Goal: Task Accomplishment & Management: Manage account settings

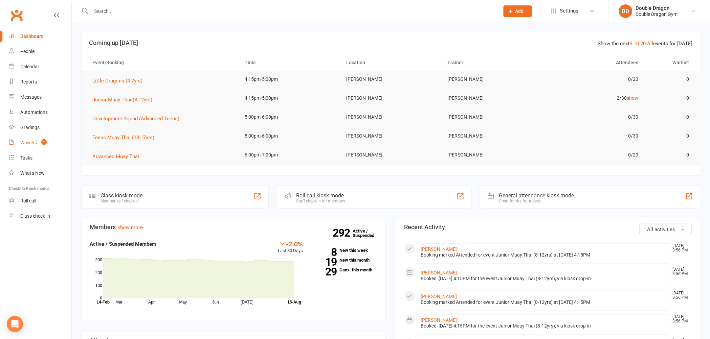
click at [23, 144] on div "Waivers" at bounding box center [28, 142] width 17 height 5
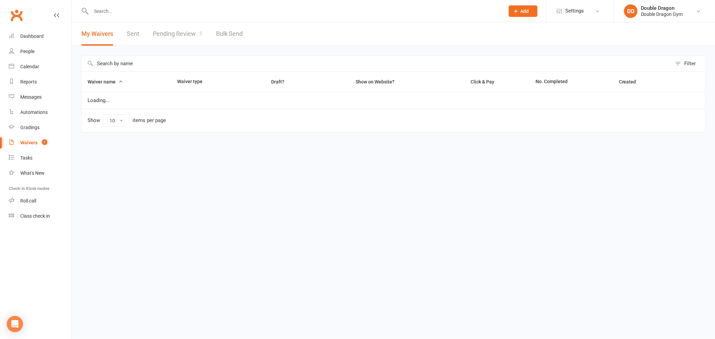
click at [187, 32] on link "Pending Review 1" at bounding box center [178, 33] width 50 height 23
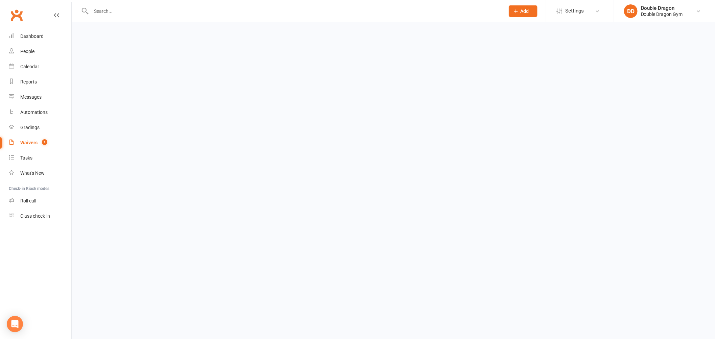
select select "100"
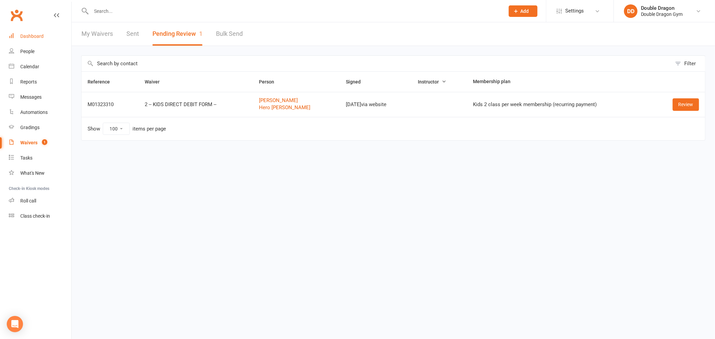
click at [23, 39] on link "Dashboard" at bounding box center [40, 36] width 63 height 15
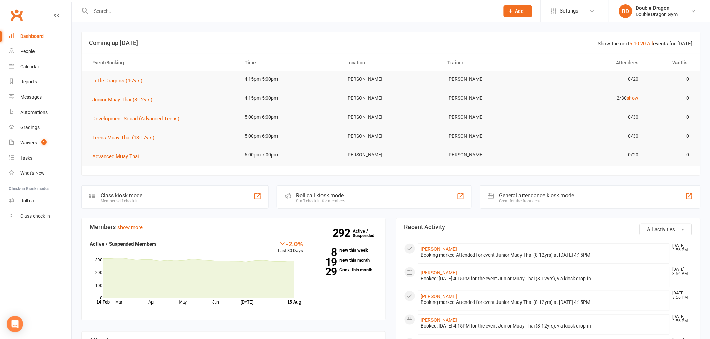
click at [151, 8] on input "text" at bounding box center [291, 10] width 405 height 9
click at [141, 11] on input "text" at bounding box center [291, 10] width 405 height 9
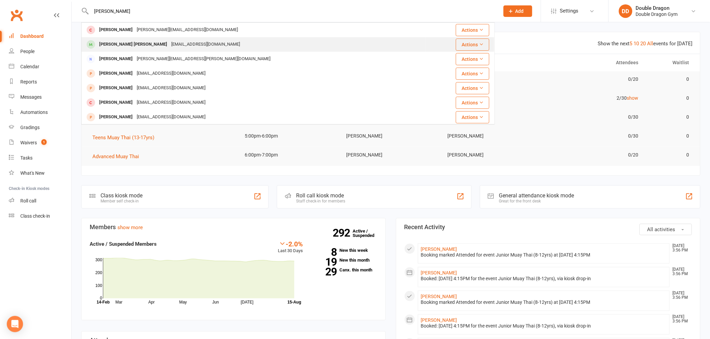
type input "emil"
click at [112, 46] on div "Emil Valta" at bounding box center [133, 45] width 72 height 10
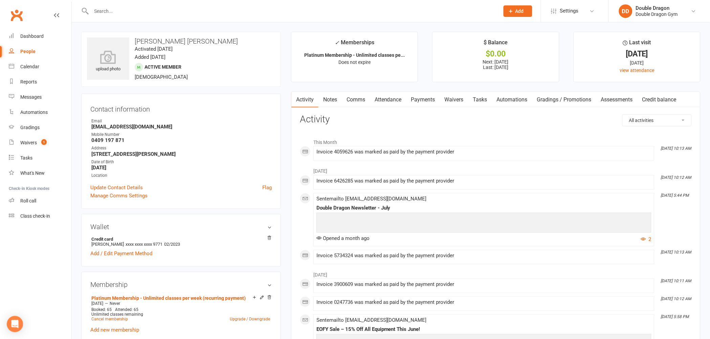
click at [425, 102] on link "Payments" at bounding box center [422, 100] width 33 height 16
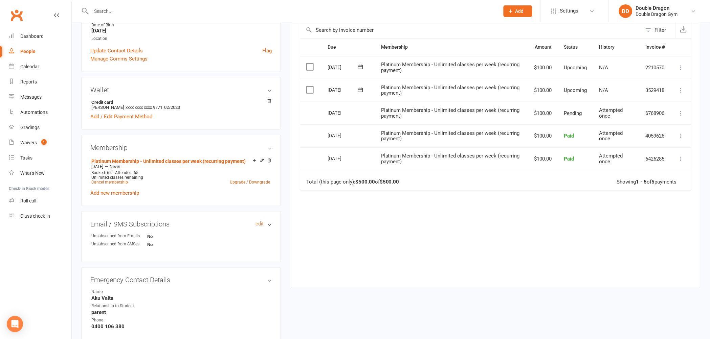
scroll to position [150, 0]
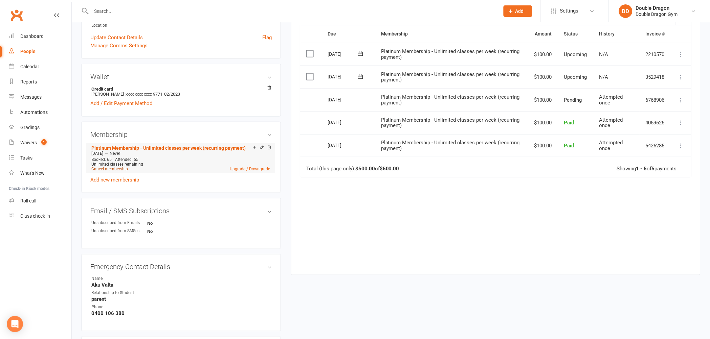
click at [117, 168] on link "Cancel membership" at bounding box center [109, 169] width 37 height 5
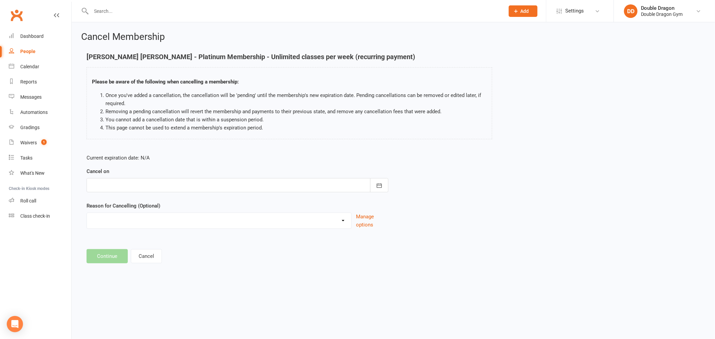
click at [204, 184] on div at bounding box center [238, 185] width 302 height 14
click at [186, 254] on span "15" at bounding box center [188, 253] width 5 height 5
type input "15 Aug 2025"
click at [204, 219] on select "Change of membership Downgrade Holiday Injury Moving away upgrade winter sport …" at bounding box center [219, 220] width 264 height 14
click at [203, 211] on div "Reason for Cancelling (Optional) Change of membership Downgrade Holiday Injury …" at bounding box center [238, 215] width 302 height 27
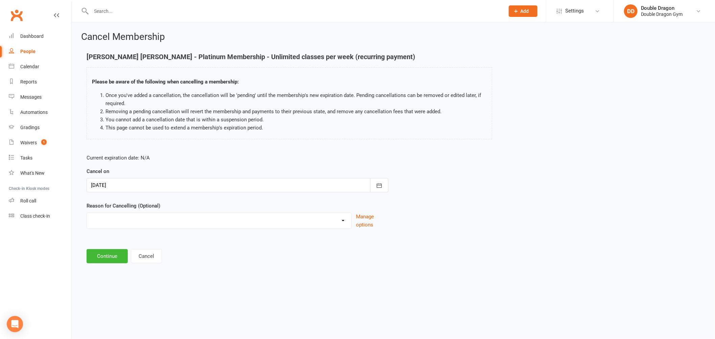
click at [198, 227] on div "Change of membership Downgrade Holiday Injury Moving away upgrade winter sport …" at bounding box center [219, 221] width 265 height 16
click at [199, 214] on select "Change of membership Downgrade Holiday Injury Moving away upgrade winter sport …" at bounding box center [219, 220] width 264 height 14
select select "2"
click at [87, 213] on select "Change of membership Downgrade Holiday Injury Moving away upgrade winter sport …" at bounding box center [219, 220] width 264 height 14
click at [216, 190] on div at bounding box center [238, 185] width 302 height 14
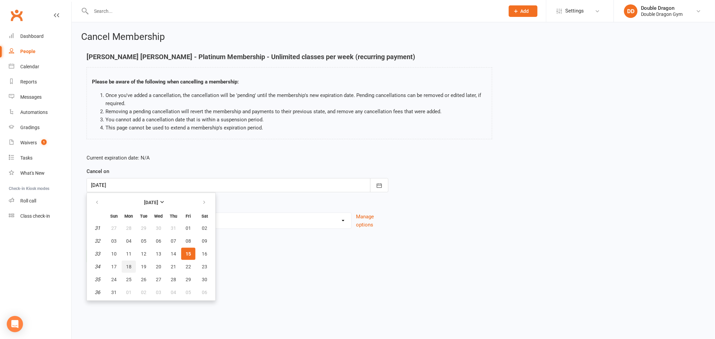
click at [126, 266] on span "18" at bounding box center [128, 266] width 5 height 5
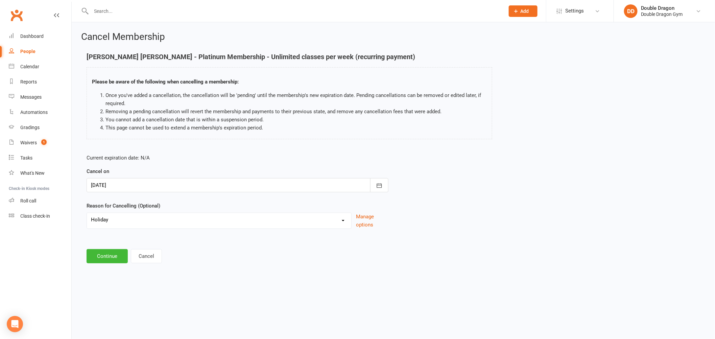
click at [189, 189] on div at bounding box center [238, 185] width 302 height 14
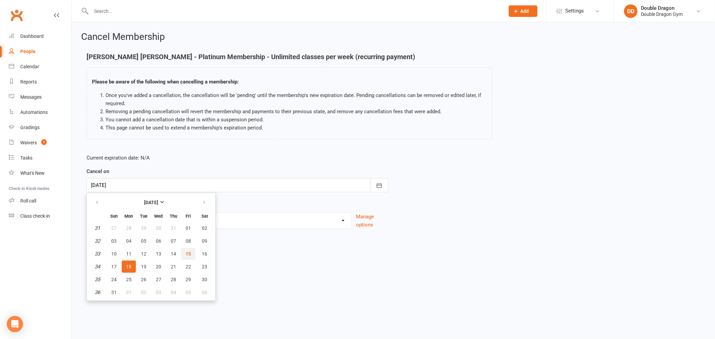
click at [188, 249] on button "15" at bounding box center [188, 254] width 14 height 12
type input "15 Aug 2025"
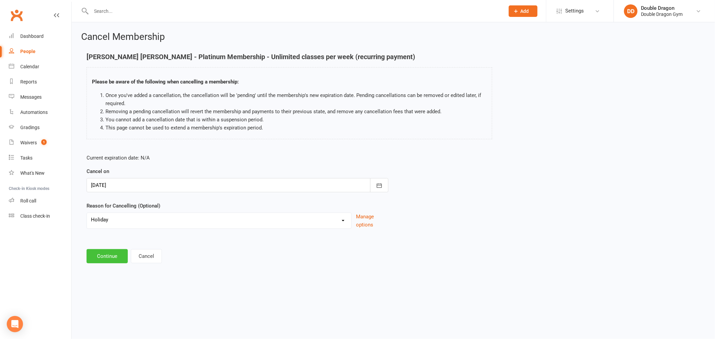
click at [106, 255] on button "Continue" at bounding box center [107, 256] width 41 height 14
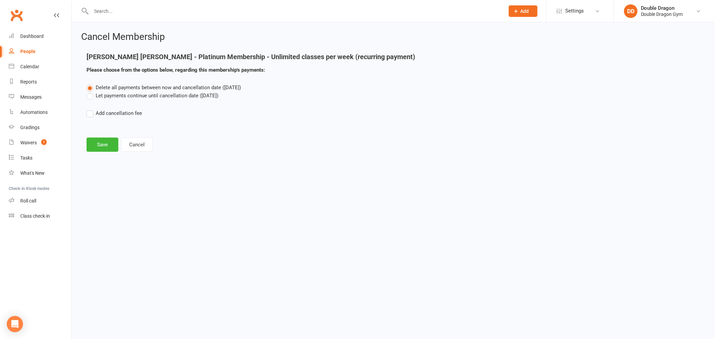
click at [136, 96] on label "Let payments continue until cancellation date (Aug 15, 2025)" at bounding box center [153, 96] width 132 height 8
click at [91, 92] on input "Let payments continue until cancellation date (Aug 15, 2025)" at bounding box center [89, 92] width 4 height 0
click at [99, 147] on button "Save" at bounding box center [103, 145] width 32 height 14
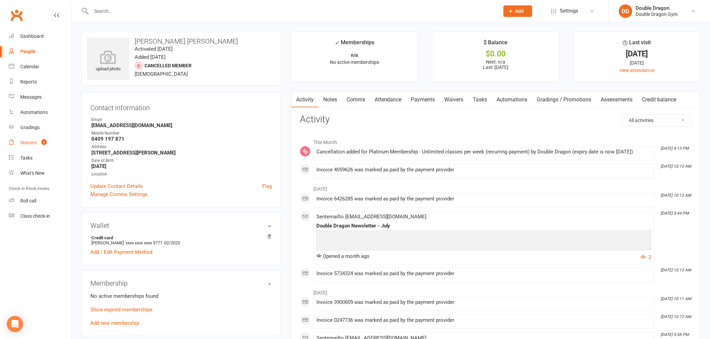
click at [24, 140] on div "Waivers" at bounding box center [28, 142] width 17 height 5
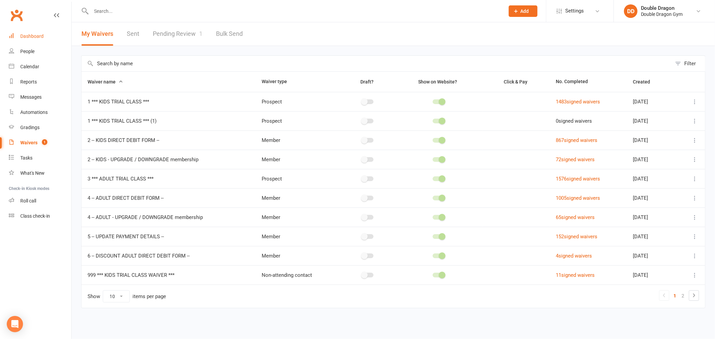
click at [25, 34] on div "Dashboard" at bounding box center [31, 35] width 23 height 5
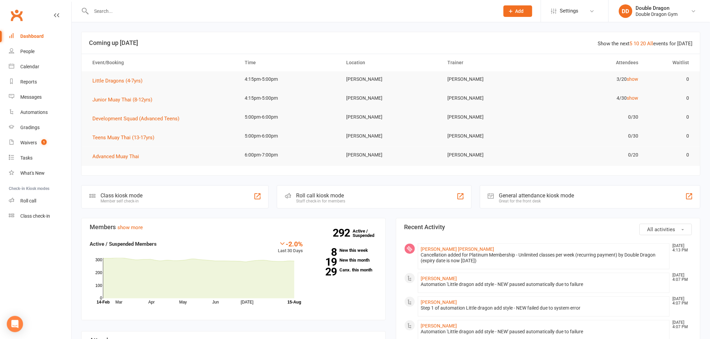
click at [142, 10] on input "text" at bounding box center [291, 10] width 405 height 9
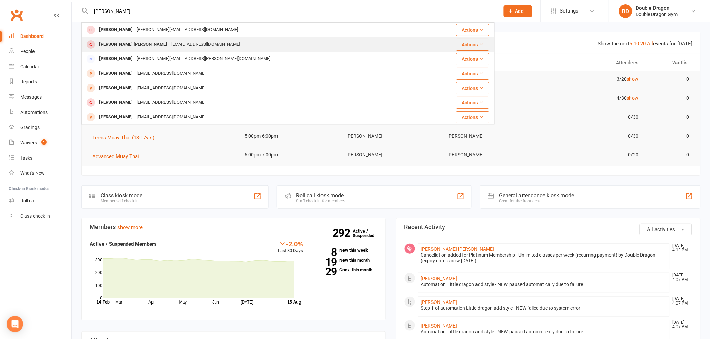
type input "emil"
click at [169, 44] on div "emilvalta04@gmail.com" at bounding box center [205, 45] width 73 height 10
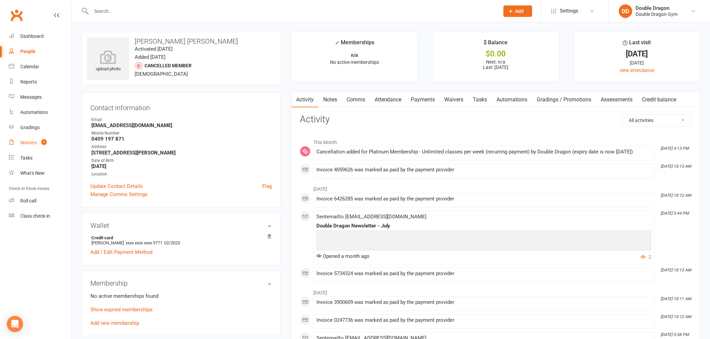
click at [27, 140] on div "Waivers" at bounding box center [28, 142] width 17 height 5
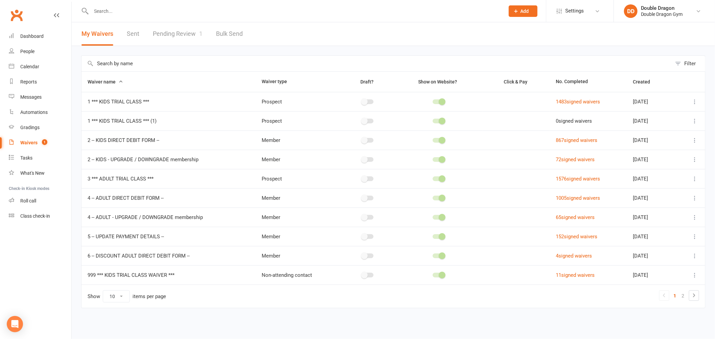
click at [191, 32] on link "Pending Review 1" at bounding box center [178, 33] width 50 height 23
select select "100"
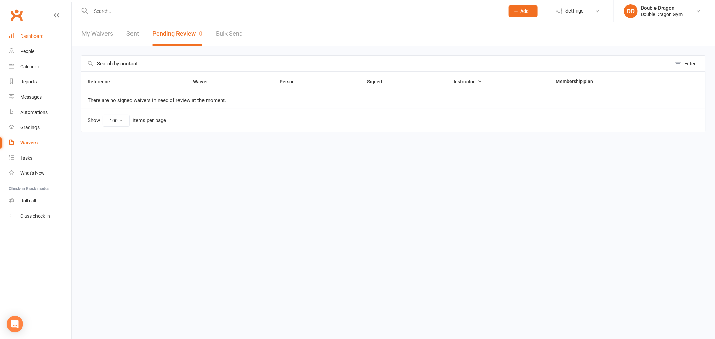
click at [42, 31] on link "Dashboard" at bounding box center [40, 36] width 63 height 15
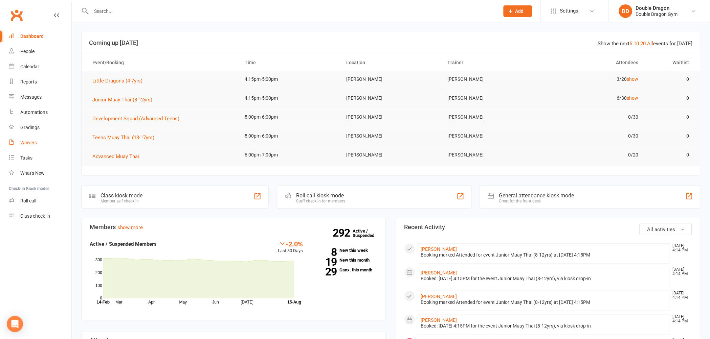
click at [34, 143] on div "Waivers" at bounding box center [28, 142] width 17 height 5
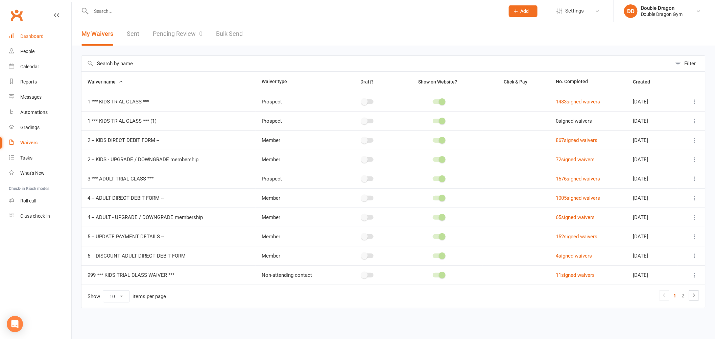
drag, startPoint x: 48, startPoint y: 37, endPoint x: 60, endPoint y: 31, distance: 13.2
click at [48, 37] on link "Dashboard" at bounding box center [40, 36] width 63 height 15
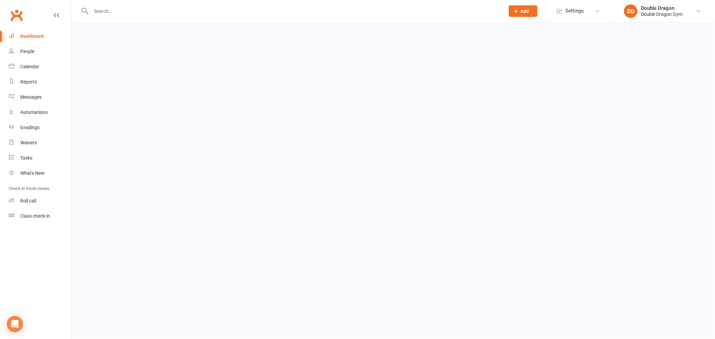
click at [126, 12] on input "text" at bounding box center [294, 10] width 411 height 9
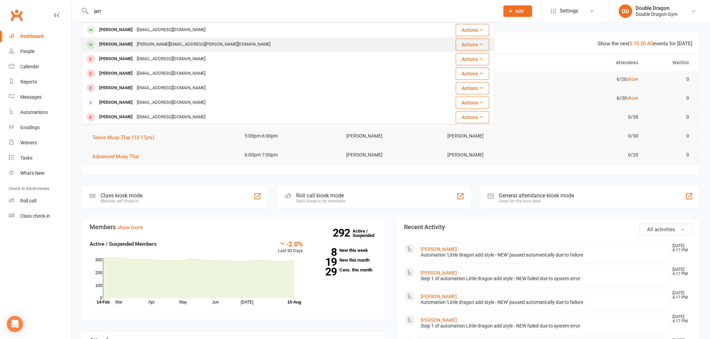
type input "jarr"
click at [123, 43] on div "Jarrad Gallagher" at bounding box center [116, 45] width 38 height 10
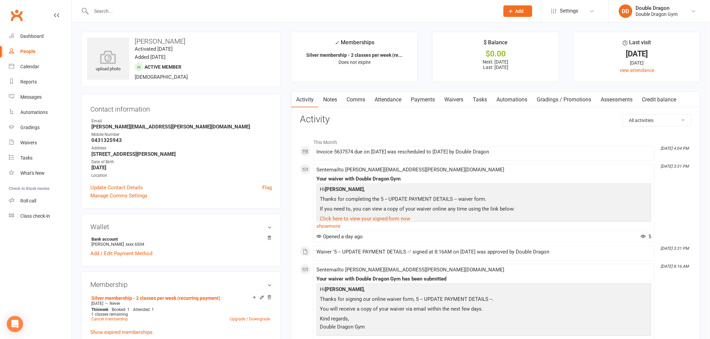
click at [588, 101] on link "Gradings / Promotions" at bounding box center [564, 100] width 64 height 16
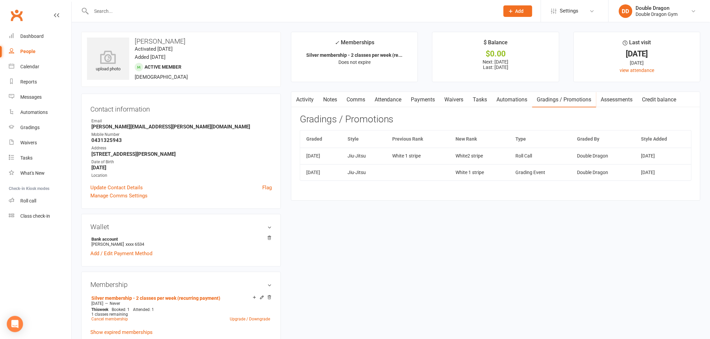
click at [297, 102] on button "button" at bounding box center [295, 99] width 8 height 15
click at [424, 100] on link "Payments" at bounding box center [422, 100] width 33 height 16
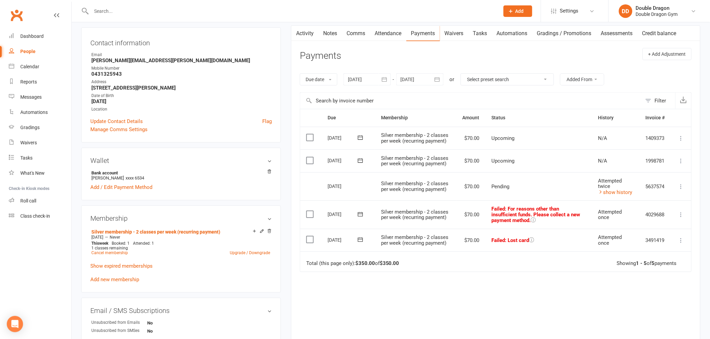
scroll to position [75, 0]
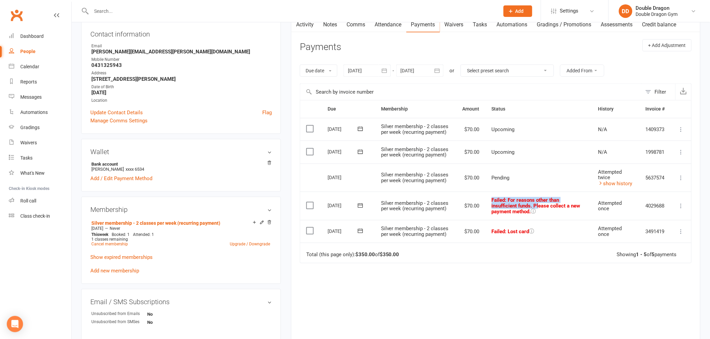
drag, startPoint x: 491, startPoint y: 198, endPoint x: 539, endPoint y: 208, distance: 48.4
click at [539, 208] on span "Failed : For reasons other than insufficient funds. Please collect a new paymen…" at bounding box center [535, 206] width 89 height 18
click at [520, 208] on span ": For reasons other than insufficient funds. Please collect a new payment metho…" at bounding box center [535, 206] width 89 height 18
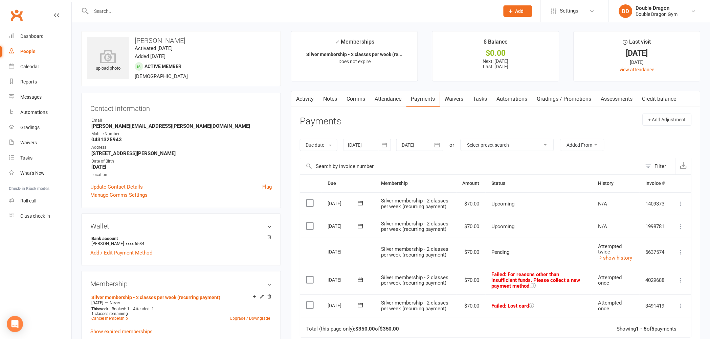
scroll to position [0, 0]
click at [457, 97] on link "Waivers" at bounding box center [454, 100] width 28 height 16
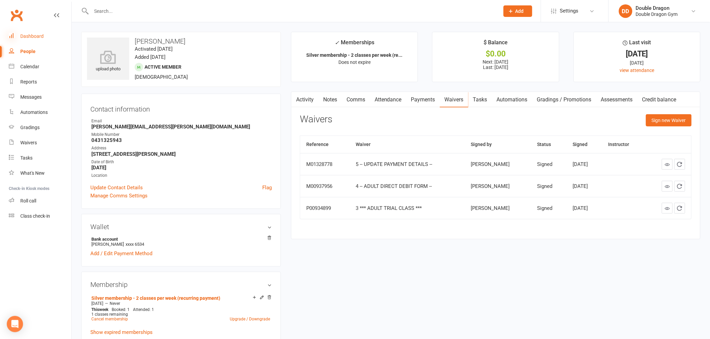
click at [12, 35] on icon at bounding box center [11, 35] width 5 height 5
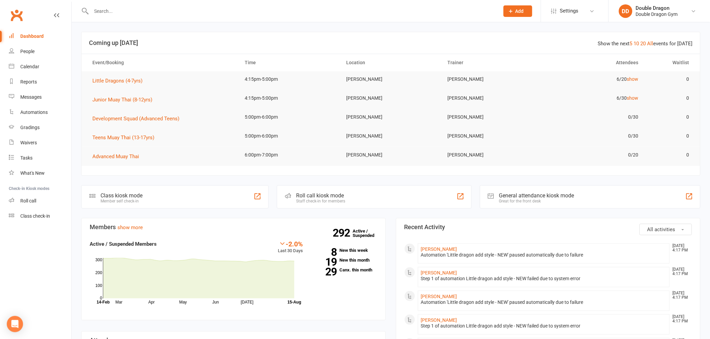
click at [120, 4] on div at bounding box center [287, 11] width 413 height 22
click at [125, 13] on input "text" at bounding box center [291, 10] width 405 height 9
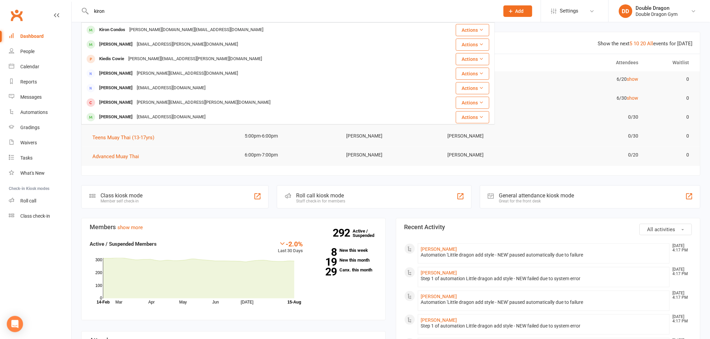
type input "kiron"
click at [82, 163] on tr "Advanced Muay Thai 6:00pm-7:00pm Sutherland Shane Greenwood 0/20 0" at bounding box center [391, 156] width 618 height 19
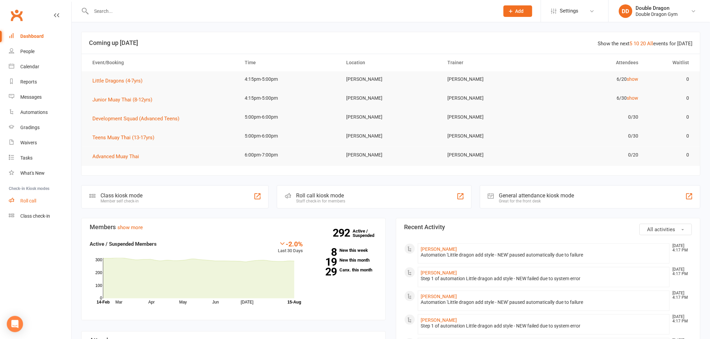
click at [46, 203] on link "Roll call" at bounding box center [40, 200] width 63 height 15
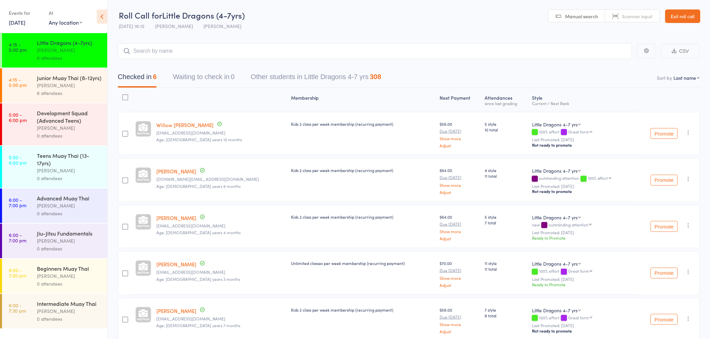
click at [30, 91] on link "4:15 - 5:00 pm Junior Muay Thai (8-12yrs) rowan sangster 6 attendees" at bounding box center [54, 85] width 105 height 34
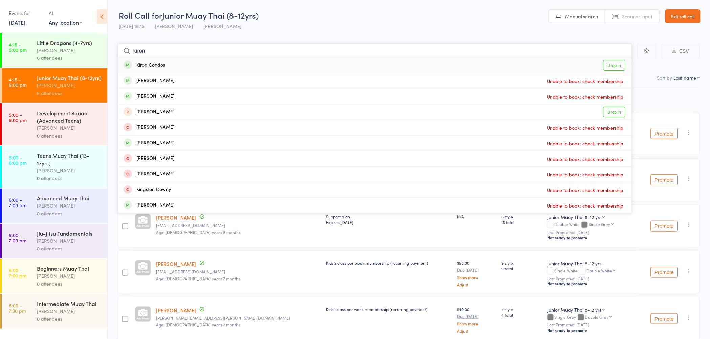
type input "kiron"
click at [612, 65] on link "Drop in" at bounding box center [614, 65] width 22 height 10
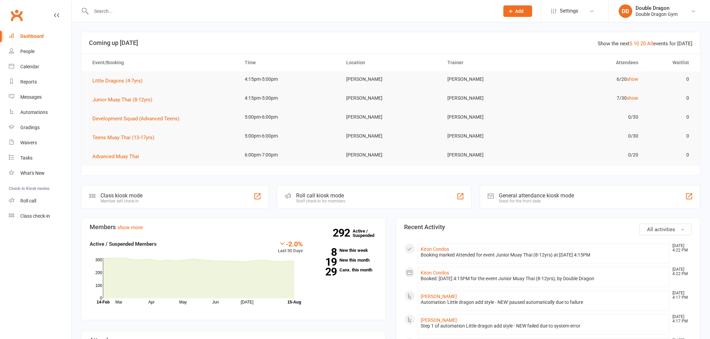
click at [140, 9] on input "text" at bounding box center [291, 10] width 405 height 9
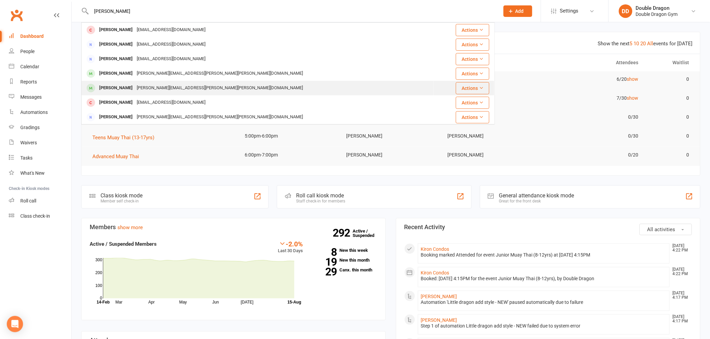
type input "[PERSON_NAME]"
click at [123, 88] on div "Charlii Barnes" at bounding box center [116, 88] width 38 height 10
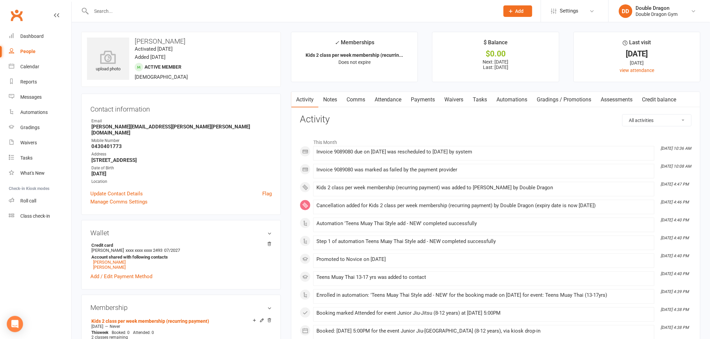
click at [421, 100] on link "Payments" at bounding box center [422, 100] width 33 height 16
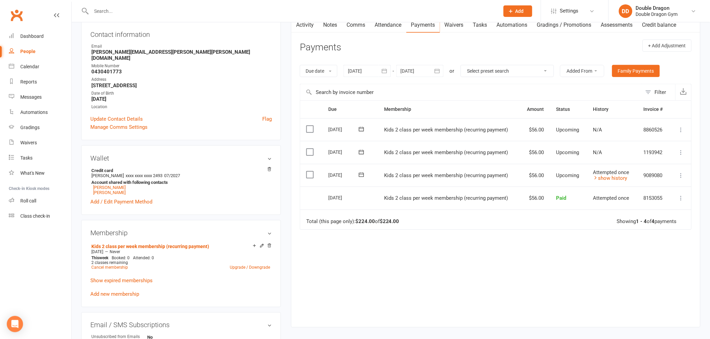
scroll to position [75, 0]
click at [597, 175] on icon at bounding box center [595, 177] width 5 height 5
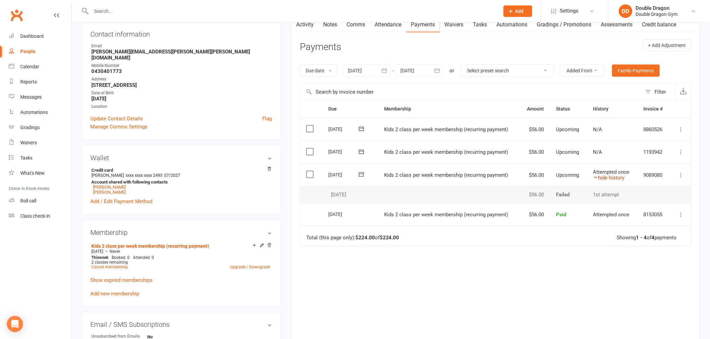
click at [597, 178] on link "hide history" at bounding box center [608, 178] width 31 height 6
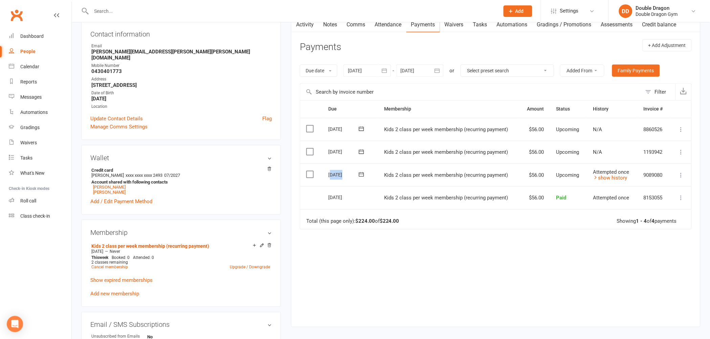
drag, startPoint x: 330, startPoint y: 175, endPoint x: 368, endPoint y: 179, distance: 38.4
click at [368, 179] on div "17 Aug 2025" at bounding box center [348, 174] width 41 height 10
click at [535, 273] on div "Due Contact Membership Amount Status History Invoice # Select this 12 Sep 2025 …" at bounding box center [496, 208] width 392 height 217
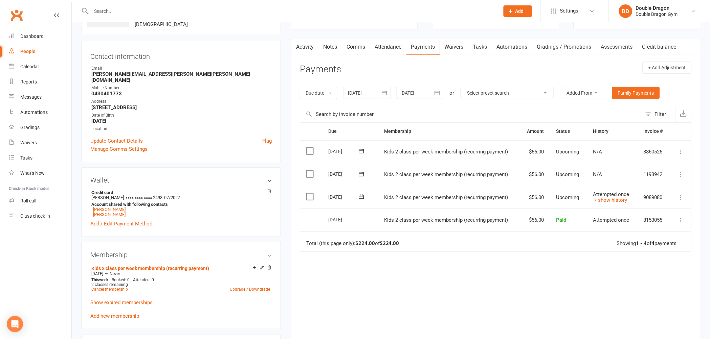
scroll to position [0, 0]
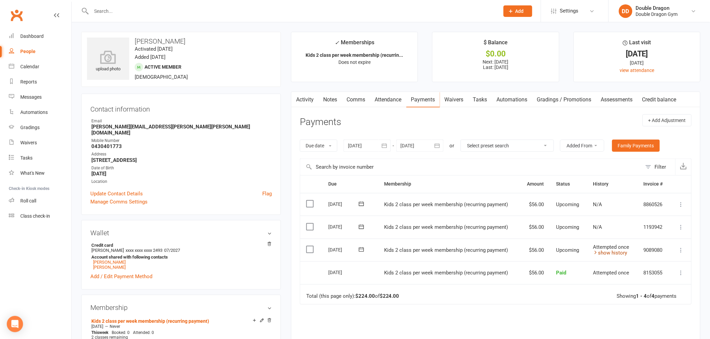
click at [597, 253] on icon at bounding box center [595, 252] width 5 height 5
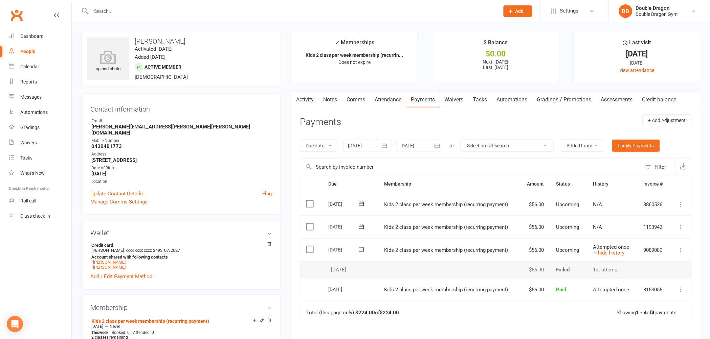
click at [122, 11] on input "text" at bounding box center [291, 10] width 405 height 9
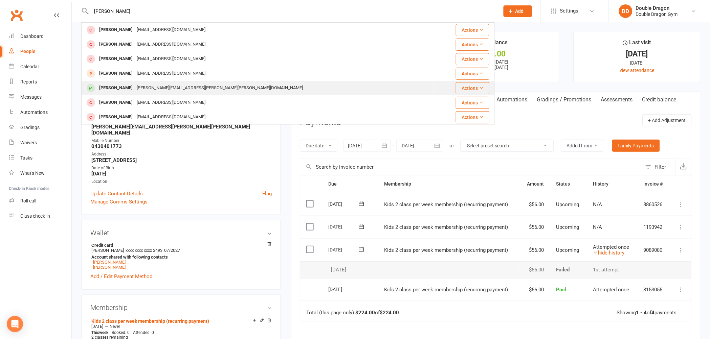
type input "hayden"
click at [137, 90] on div "Simon.jen.barnes@gmail.com" at bounding box center [220, 88] width 170 height 10
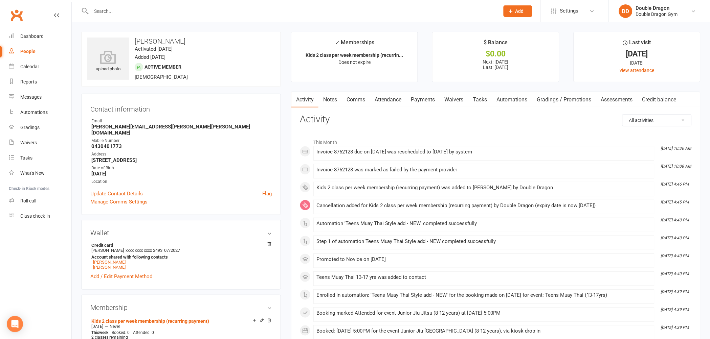
click at [418, 98] on link "Payments" at bounding box center [422, 100] width 33 height 16
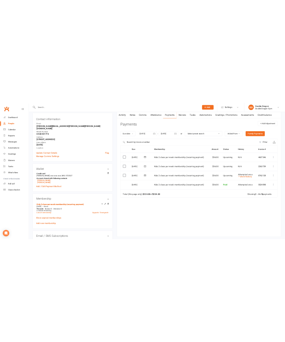
scroll to position [75, 0]
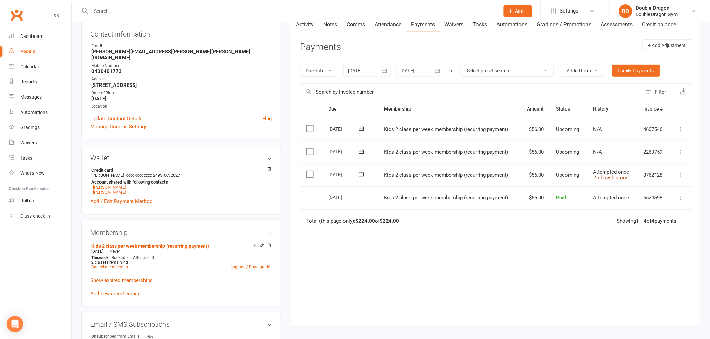
click at [603, 178] on link "show history" at bounding box center [610, 178] width 34 height 6
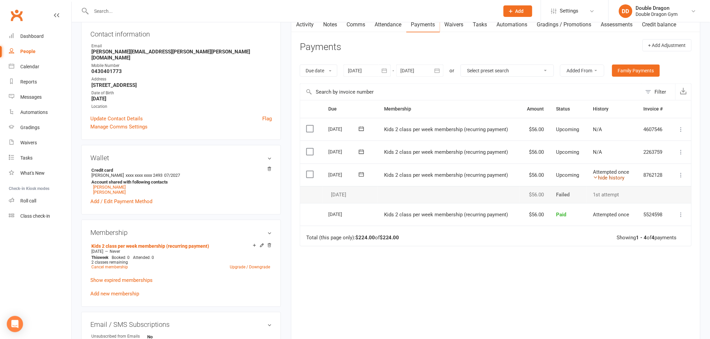
click at [598, 178] on link "hide history" at bounding box center [608, 178] width 31 height 6
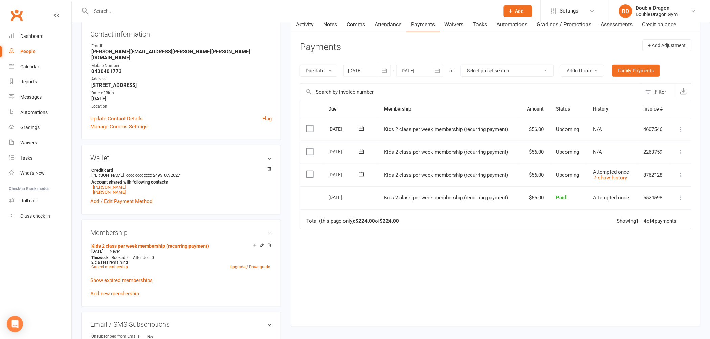
click at [353, 73] on div at bounding box center [366, 71] width 47 height 12
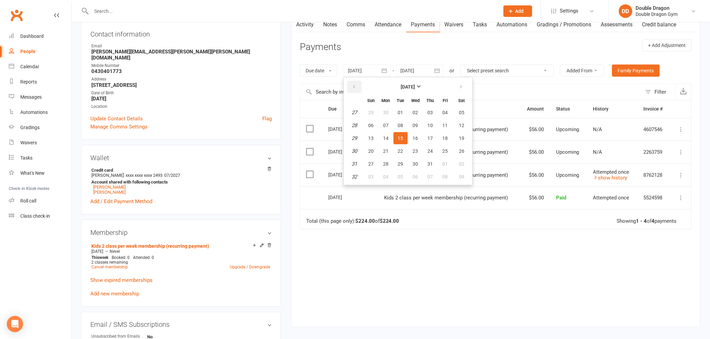
click at [353, 86] on icon "button" at bounding box center [353, 86] width 5 height 5
click at [352, 91] on button "button" at bounding box center [354, 87] width 15 height 12
click at [364, 124] on button "04" at bounding box center [371, 125] width 14 height 12
type input "04 May 2025"
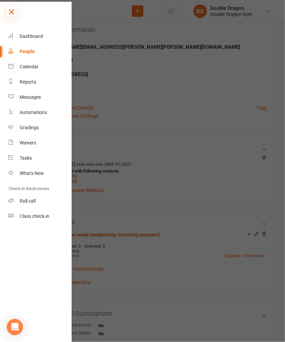
click at [15, 10] on icon at bounding box center [11, 11] width 9 height 9
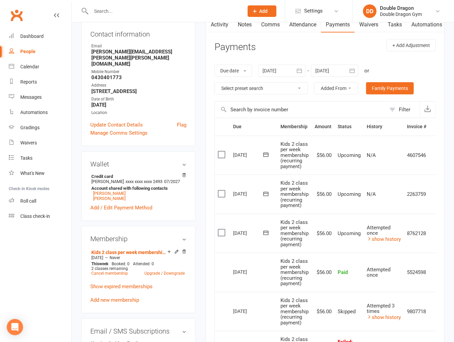
click at [248, 113] on input "text" at bounding box center [300, 109] width 171 height 16
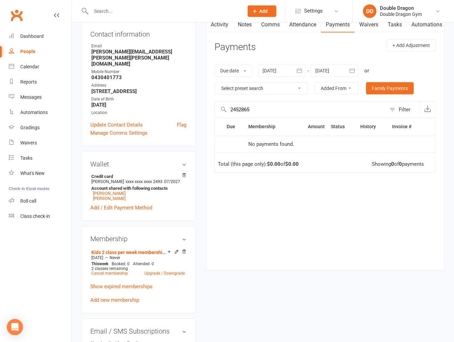
type input "2452865"
click at [271, 73] on div at bounding box center [281, 71] width 47 height 12
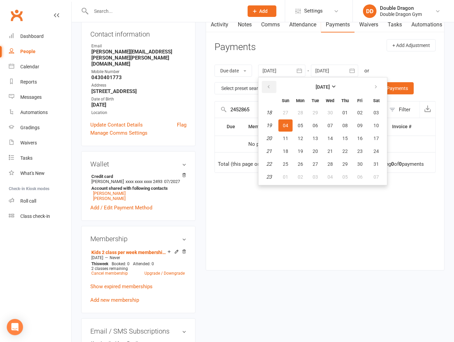
click at [272, 87] on button "button" at bounding box center [269, 87] width 15 height 12
click at [289, 129] on button "02" at bounding box center [285, 125] width 14 height 12
type input "02 Feb 2025"
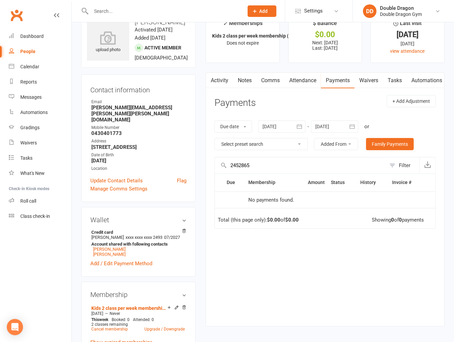
scroll to position [0, 0]
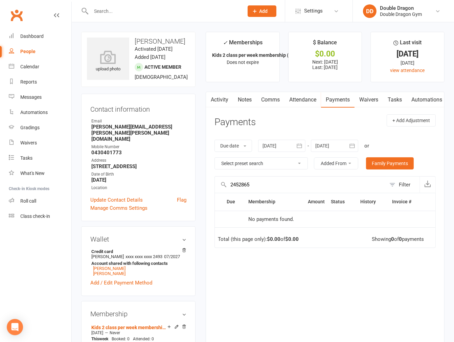
click at [214, 96] on button "button" at bounding box center [210, 99] width 8 height 15
click at [346, 100] on link "Payments" at bounding box center [337, 100] width 33 height 16
drag, startPoint x: 261, startPoint y: 181, endPoint x: 228, endPoint y: 181, distance: 32.8
click at [228, 181] on input "2452865" at bounding box center [300, 185] width 171 height 16
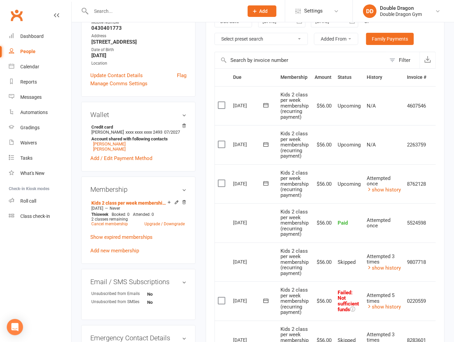
scroll to position [113, 0]
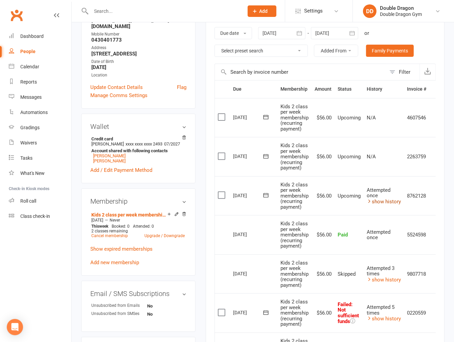
click at [374, 201] on link "show history" at bounding box center [384, 202] width 34 height 6
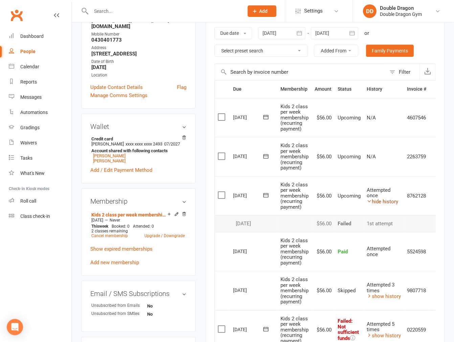
click at [374, 201] on link "hide history" at bounding box center [382, 202] width 31 height 6
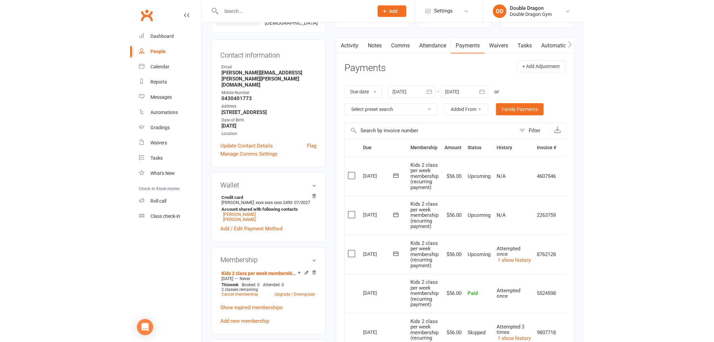
scroll to position [0, 0]
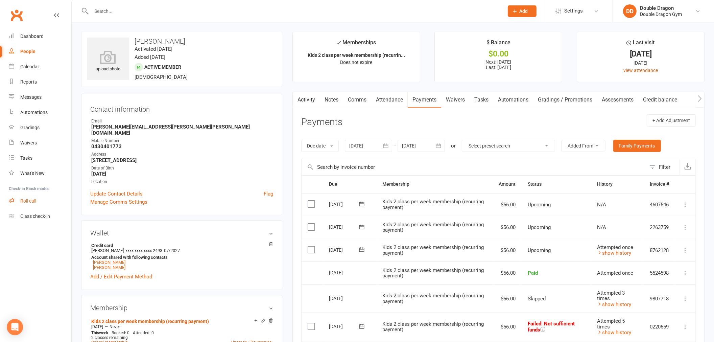
click at [29, 196] on link "Roll call" at bounding box center [40, 200] width 63 height 15
